Goal: Task Accomplishment & Management: Use online tool/utility

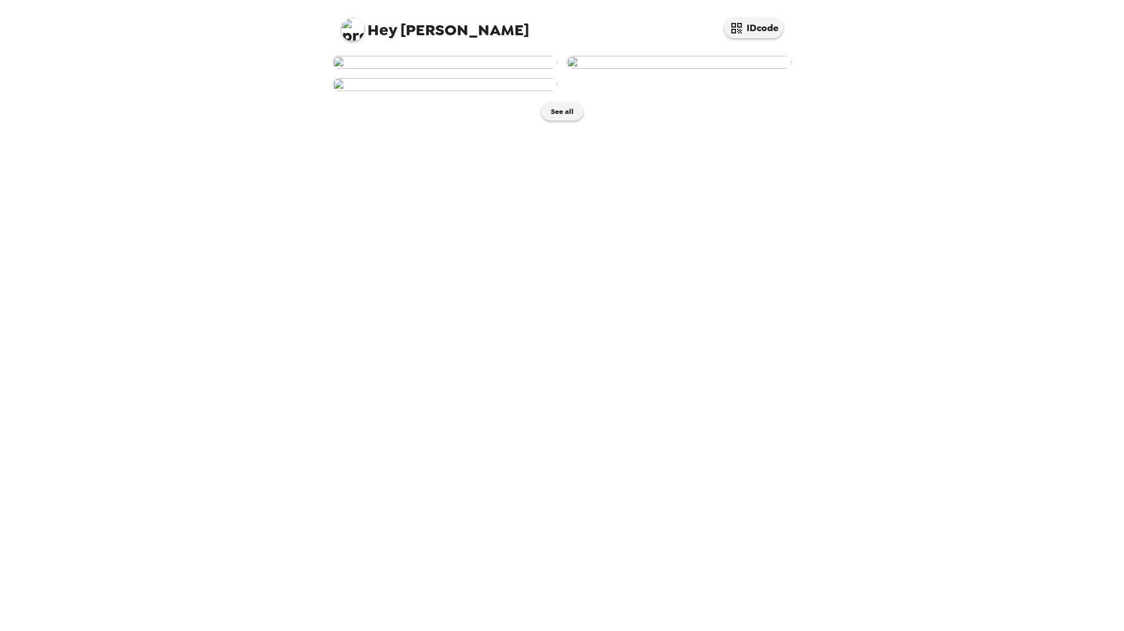
click at [470, 69] on img at bounding box center [445, 62] width 225 height 13
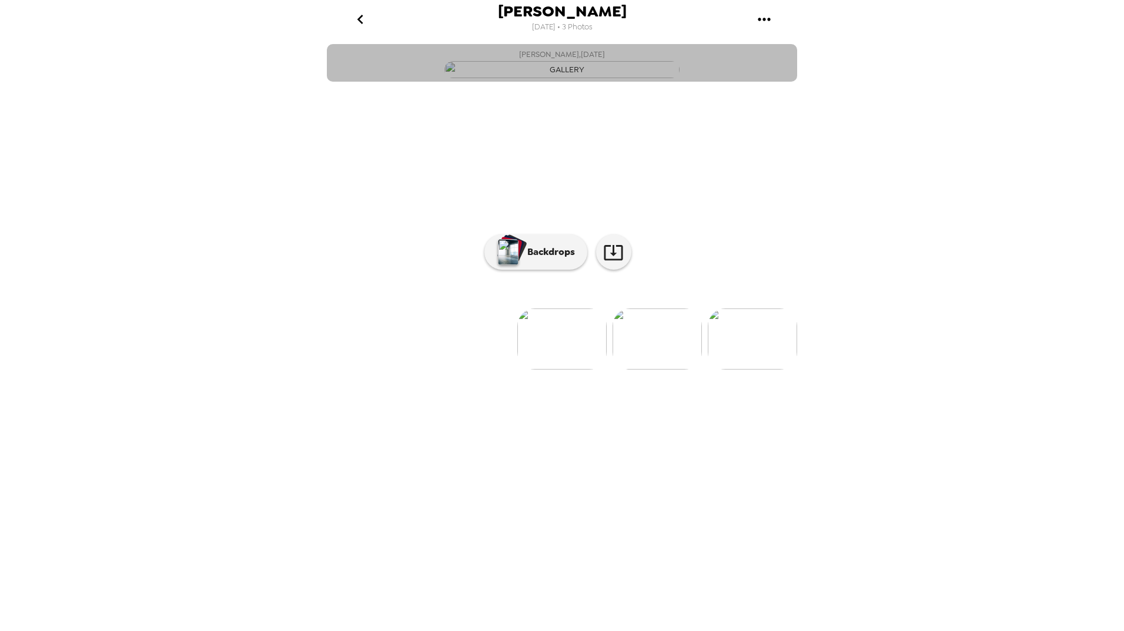
click at [584, 78] on img "button" at bounding box center [561, 69] width 235 height 17
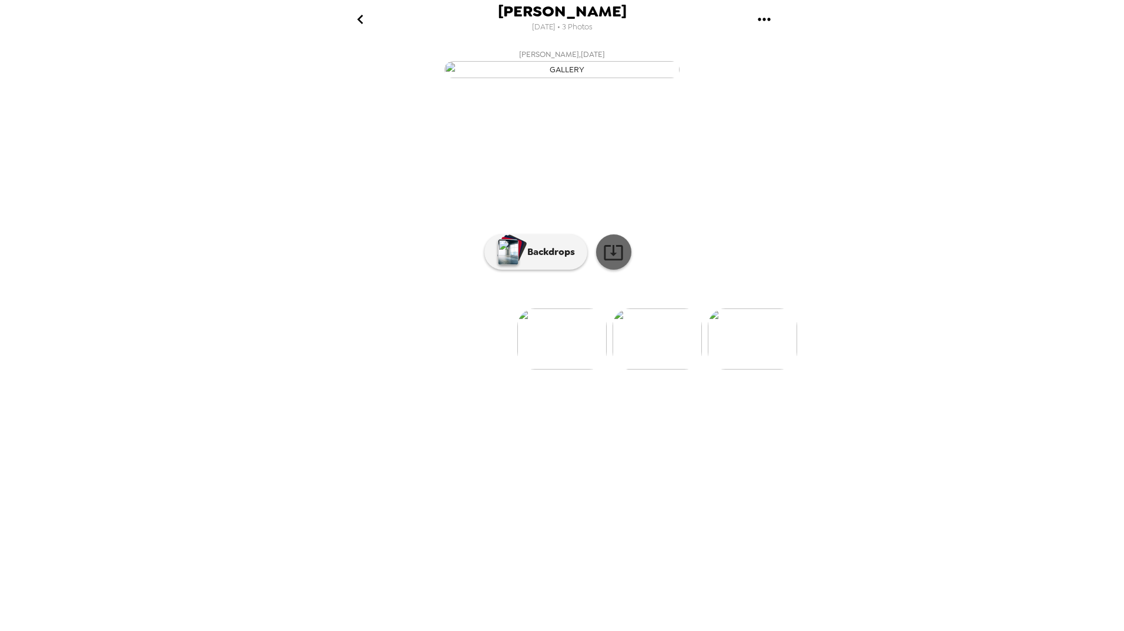
click at [608, 263] on icon at bounding box center [613, 252] width 21 height 21
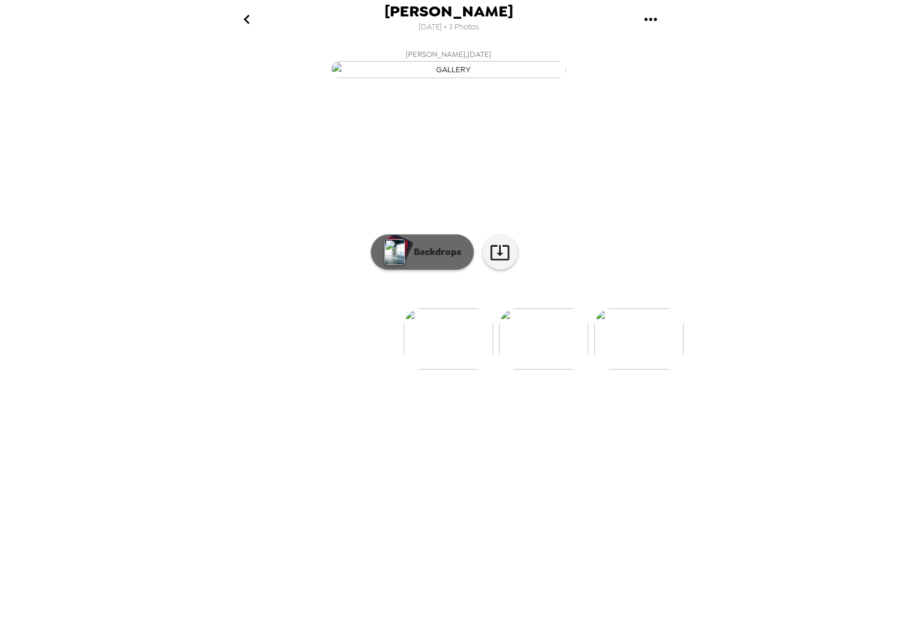
click at [439, 259] on p "Backdrops" at bounding box center [435, 252] width 54 height 14
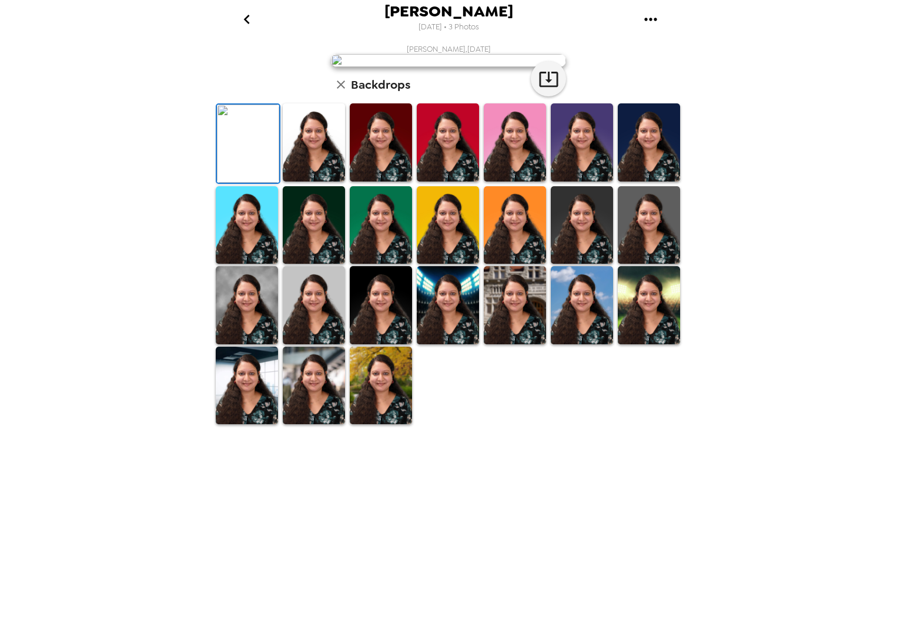
scroll to position [75, 0]
click at [384, 425] on img at bounding box center [381, 386] width 62 height 78
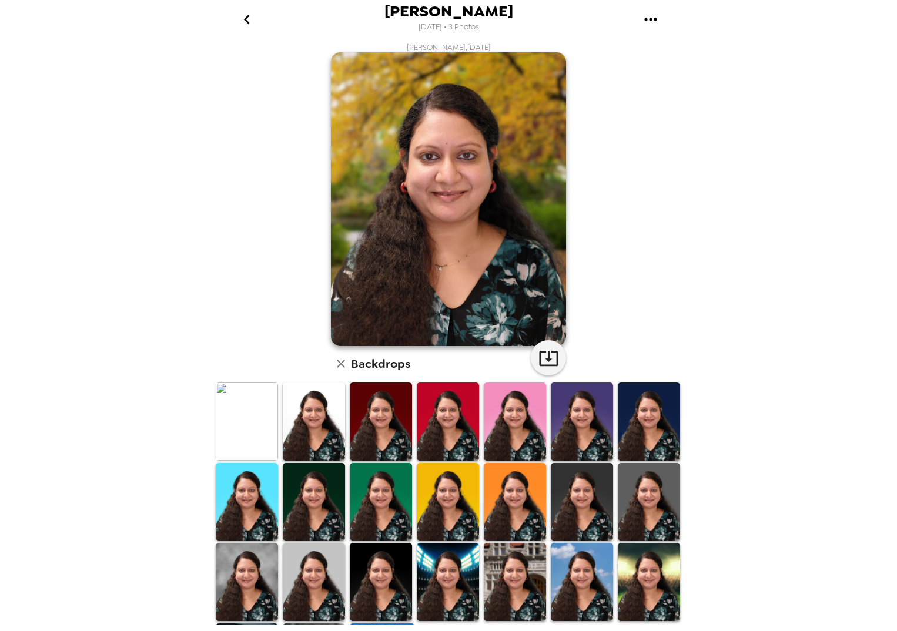
scroll to position [0, 0]
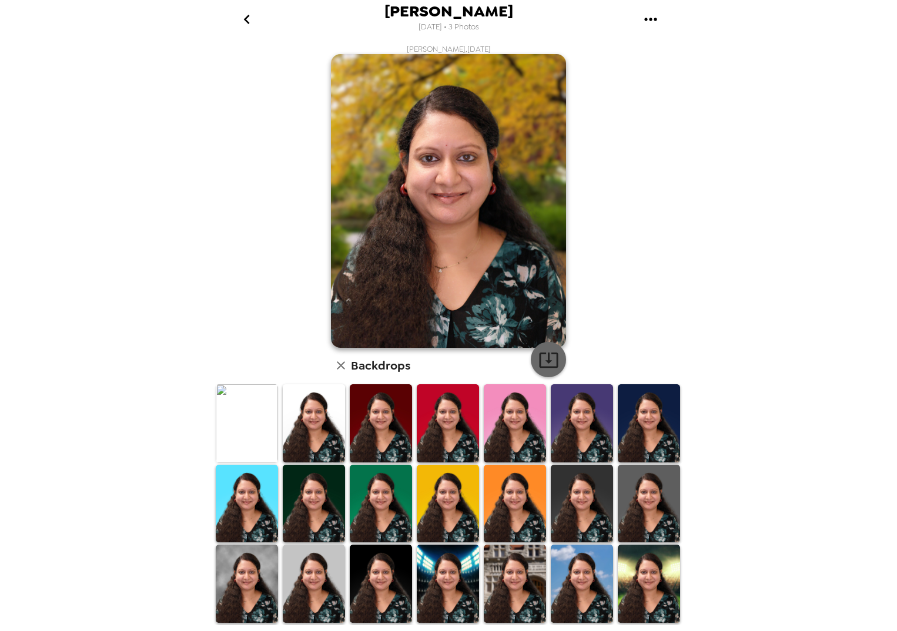
click at [543, 363] on icon "button" at bounding box center [549, 360] width 21 height 21
click at [543, 360] on icon "button" at bounding box center [549, 360] width 21 height 21
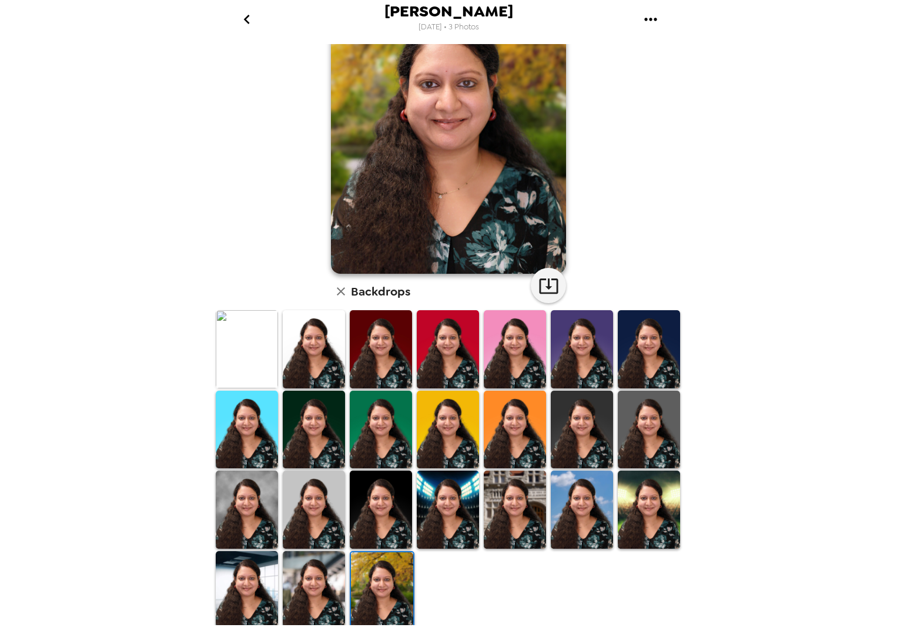
scroll to position [75, 0]
click at [567, 510] on img at bounding box center [582, 509] width 62 height 78
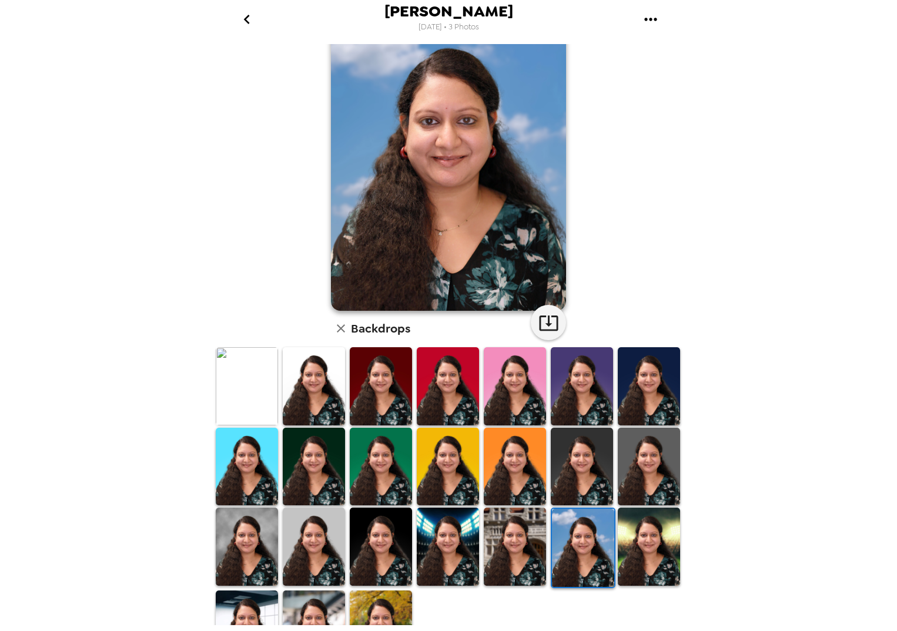
scroll to position [16, 0]
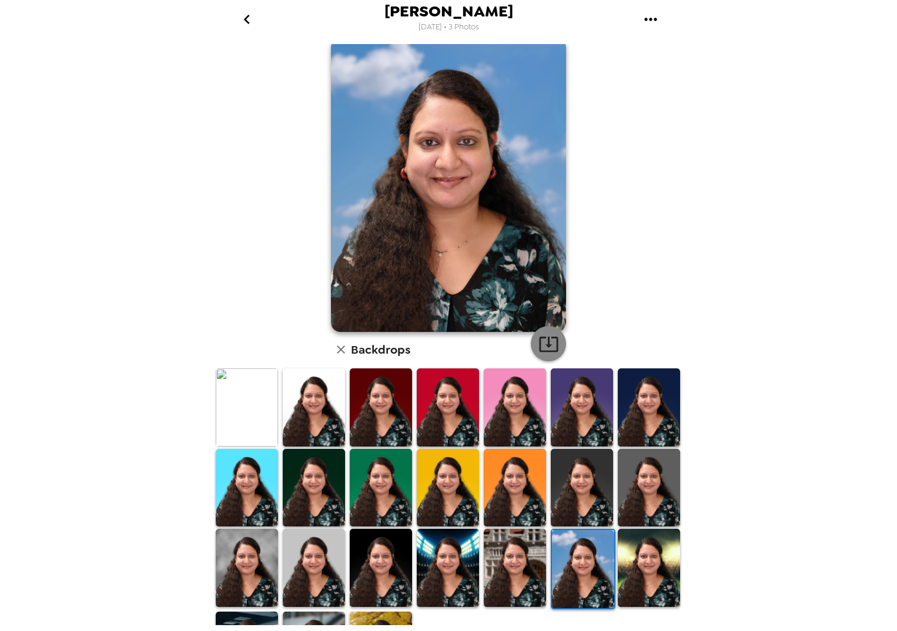
click at [541, 341] on icon "button" at bounding box center [549, 344] width 21 height 21
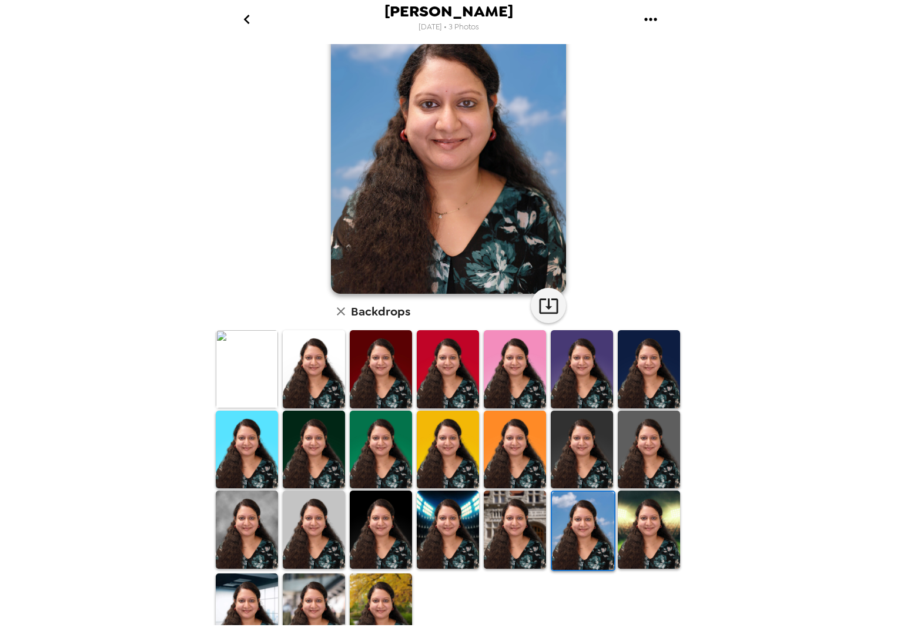
scroll to position [75, 0]
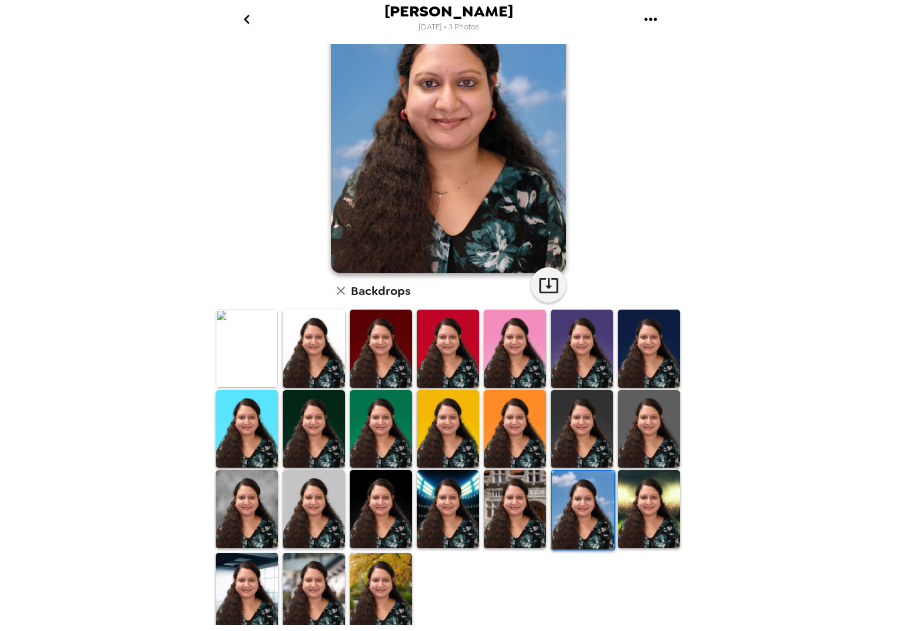
click at [248, 494] on img at bounding box center [247, 509] width 62 height 78
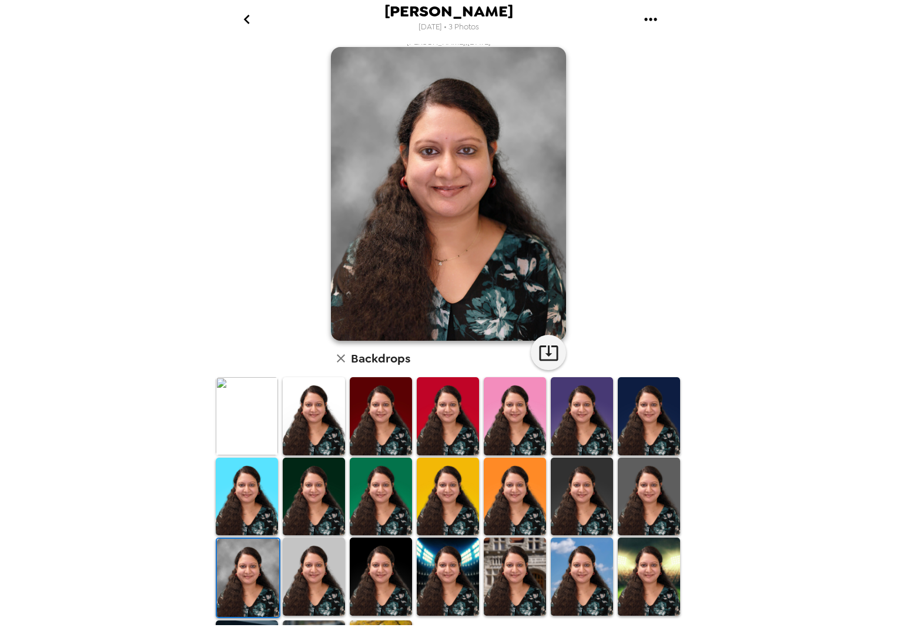
scroll to position [0, 0]
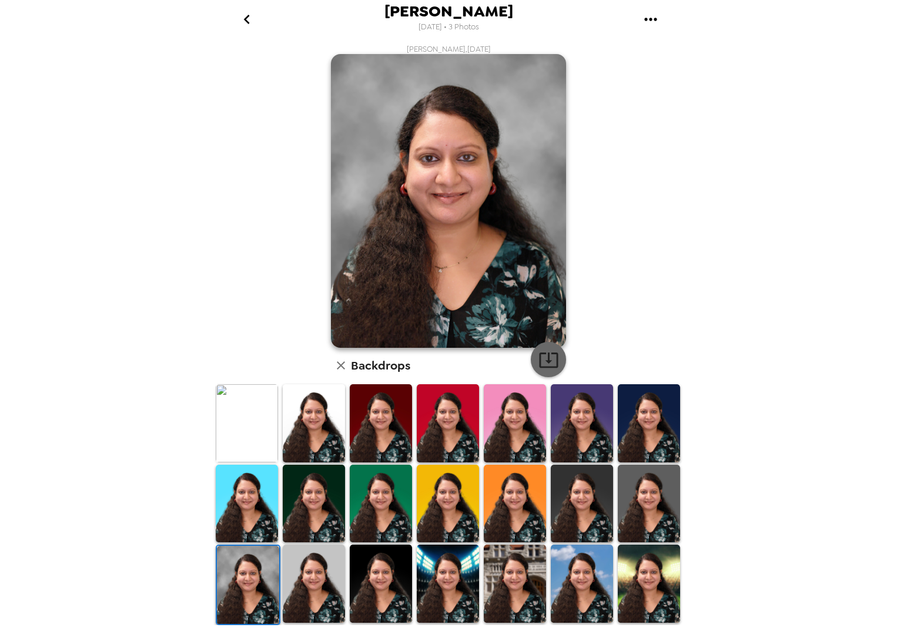
click at [541, 358] on icon "button" at bounding box center [549, 360] width 21 height 21
click at [644, 499] on img at bounding box center [649, 504] width 62 height 78
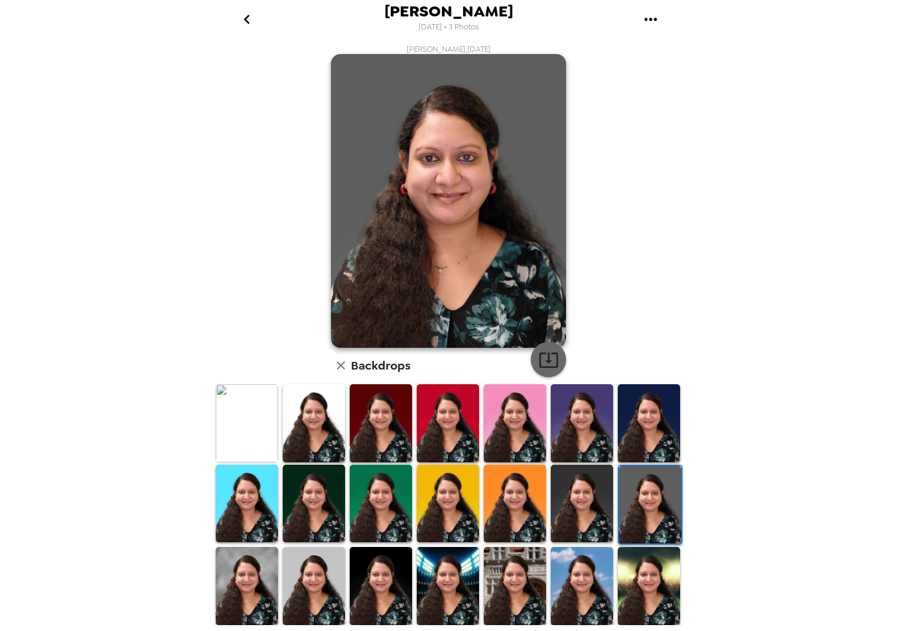
click at [543, 361] on icon "button" at bounding box center [548, 360] width 19 height 15
click at [588, 507] on img at bounding box center [582, 504] width 62 height 78
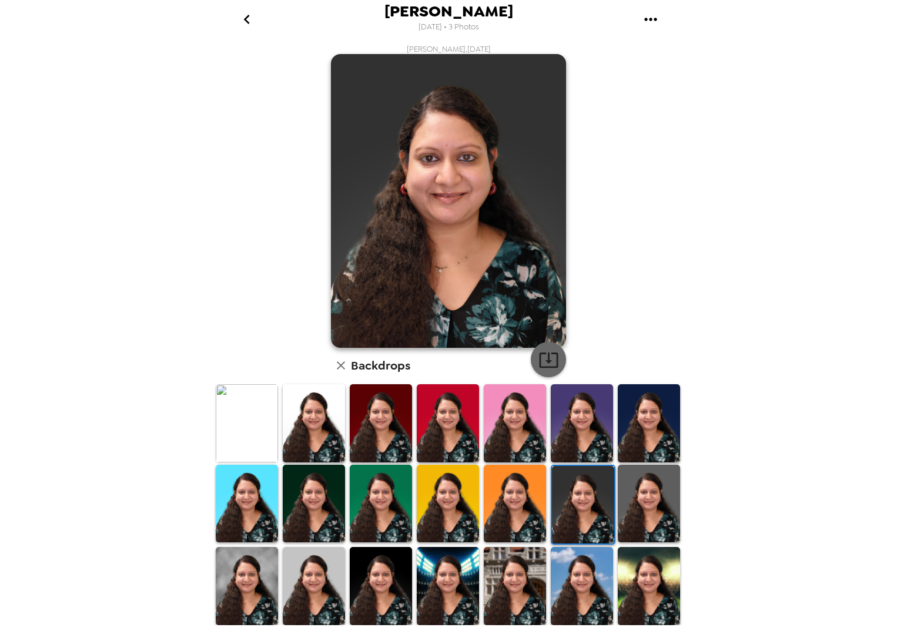
click at [544, 358] on icon "button" at bounding box center [548, 360] width 19 height 15
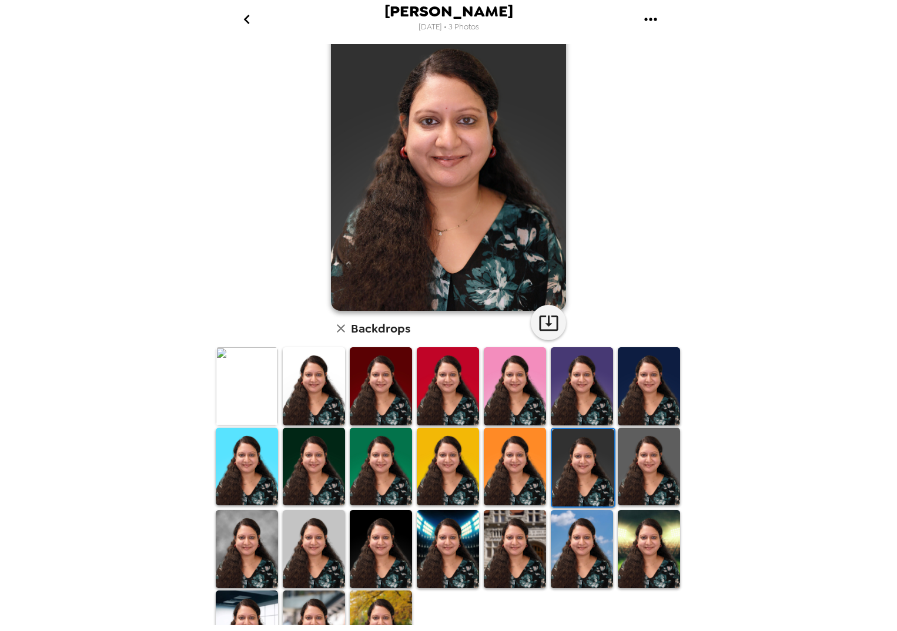
scroll to position [75, 0]
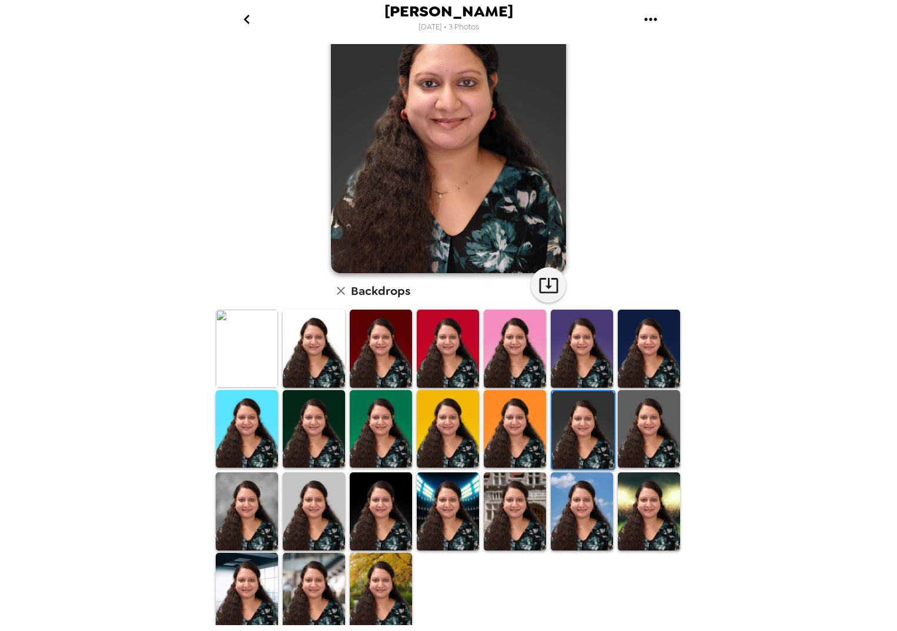
click at [316, 596] on img at bounding box center [314, 592] width 62 height 78
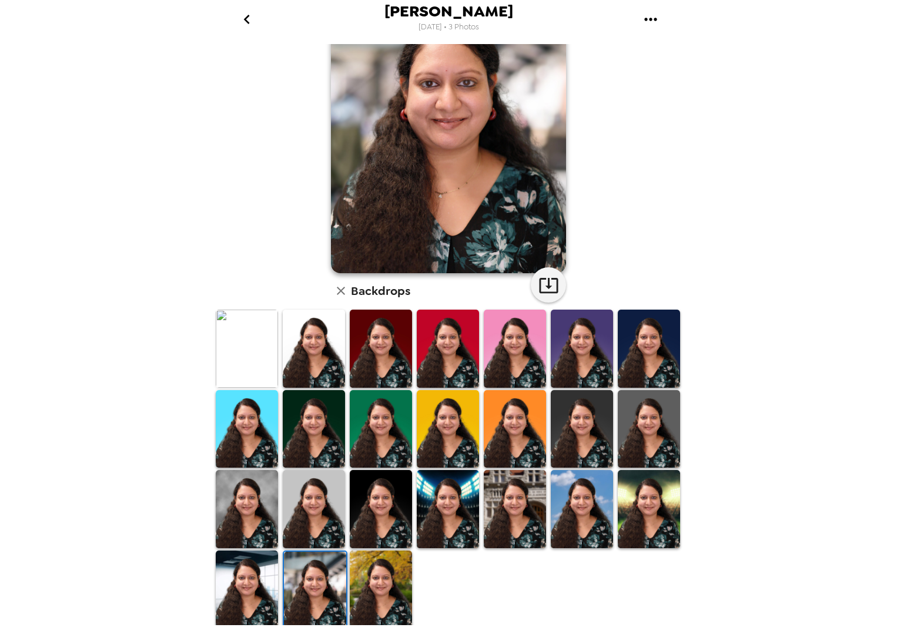
click at [571, 363] on img at bounding box center [582, 349] width 62 height 78
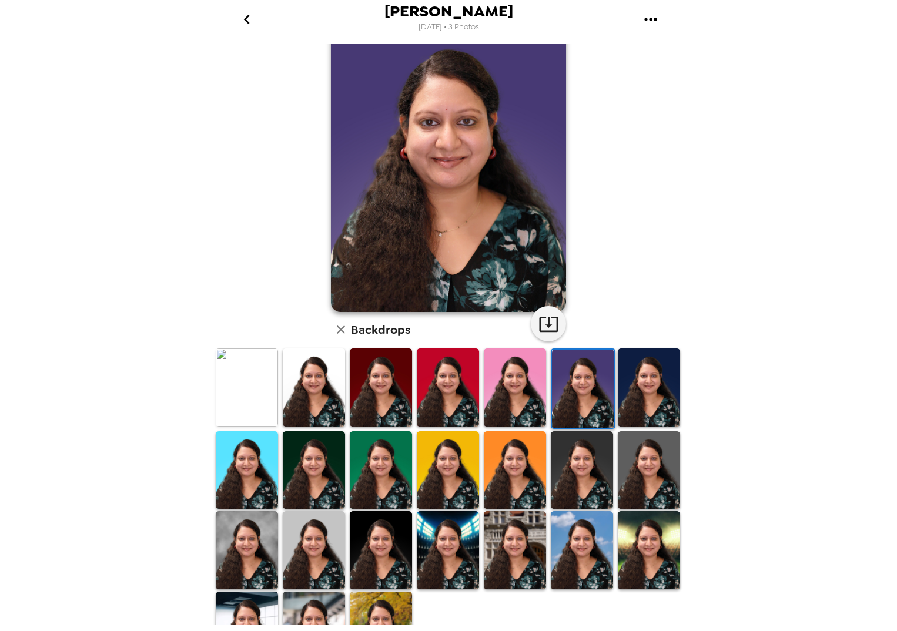
scroll to position [0, 0]
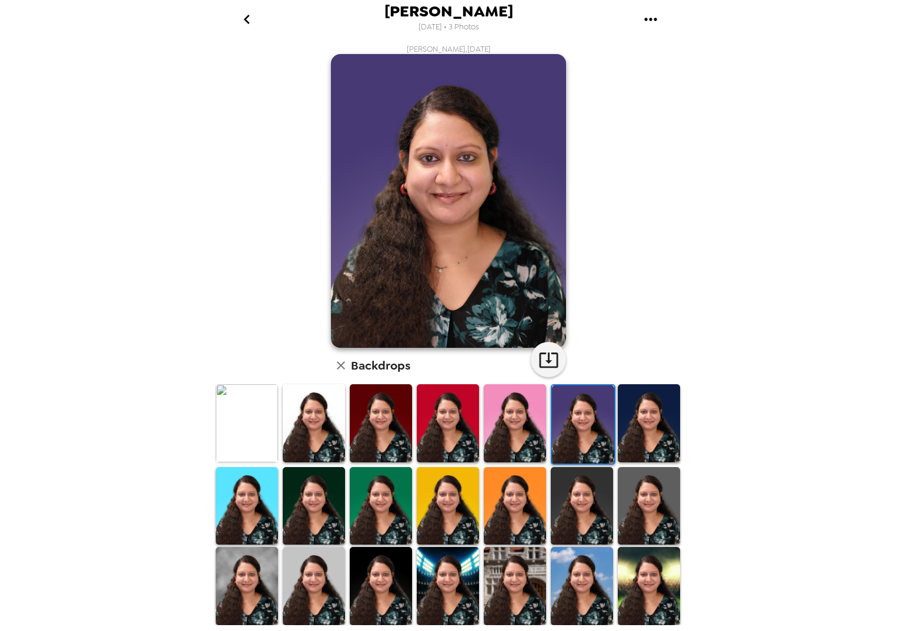
click at [646, 414] on img at bounding box center [649, 423] width 62 height 78
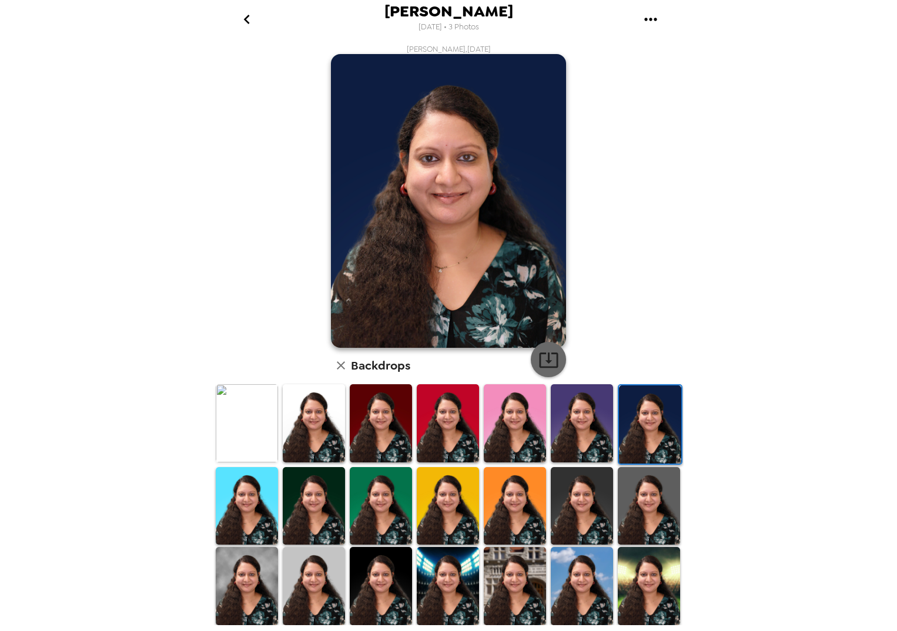
click at [546, 350] on icon "button" at bounding box center [549, 360] width 21 height 21
click at [430, 199] on img at bounding box center [448, 201] width 235 height 294
click at [470, 228] on img at bounding box center [448, 201] width 235 height 294
